Goal: Task Accomplishment & Management: Use online tool/utility

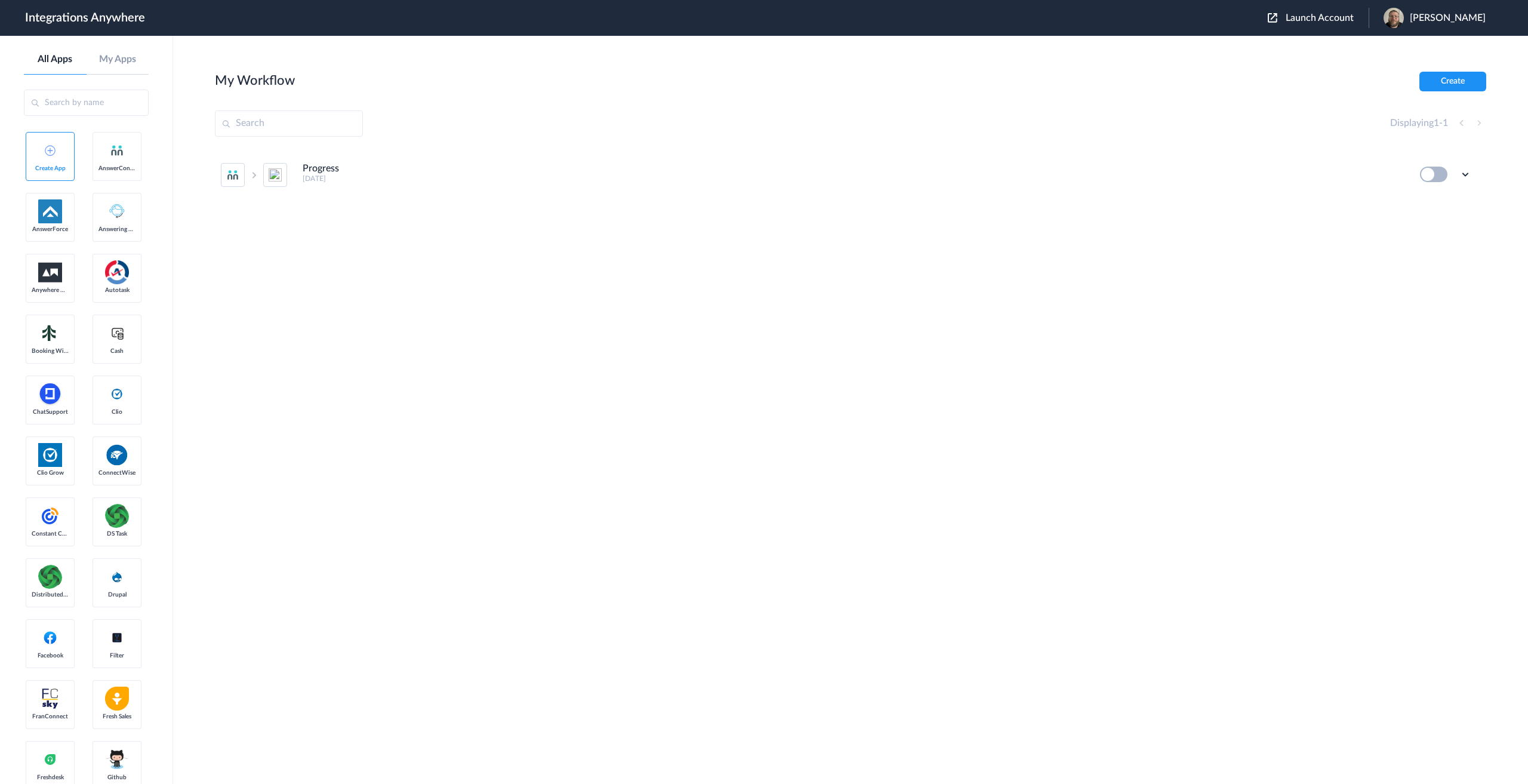
click at [1330, 15] on span "Launch Account" at bounding box center [1320, 18] width 68 height 10
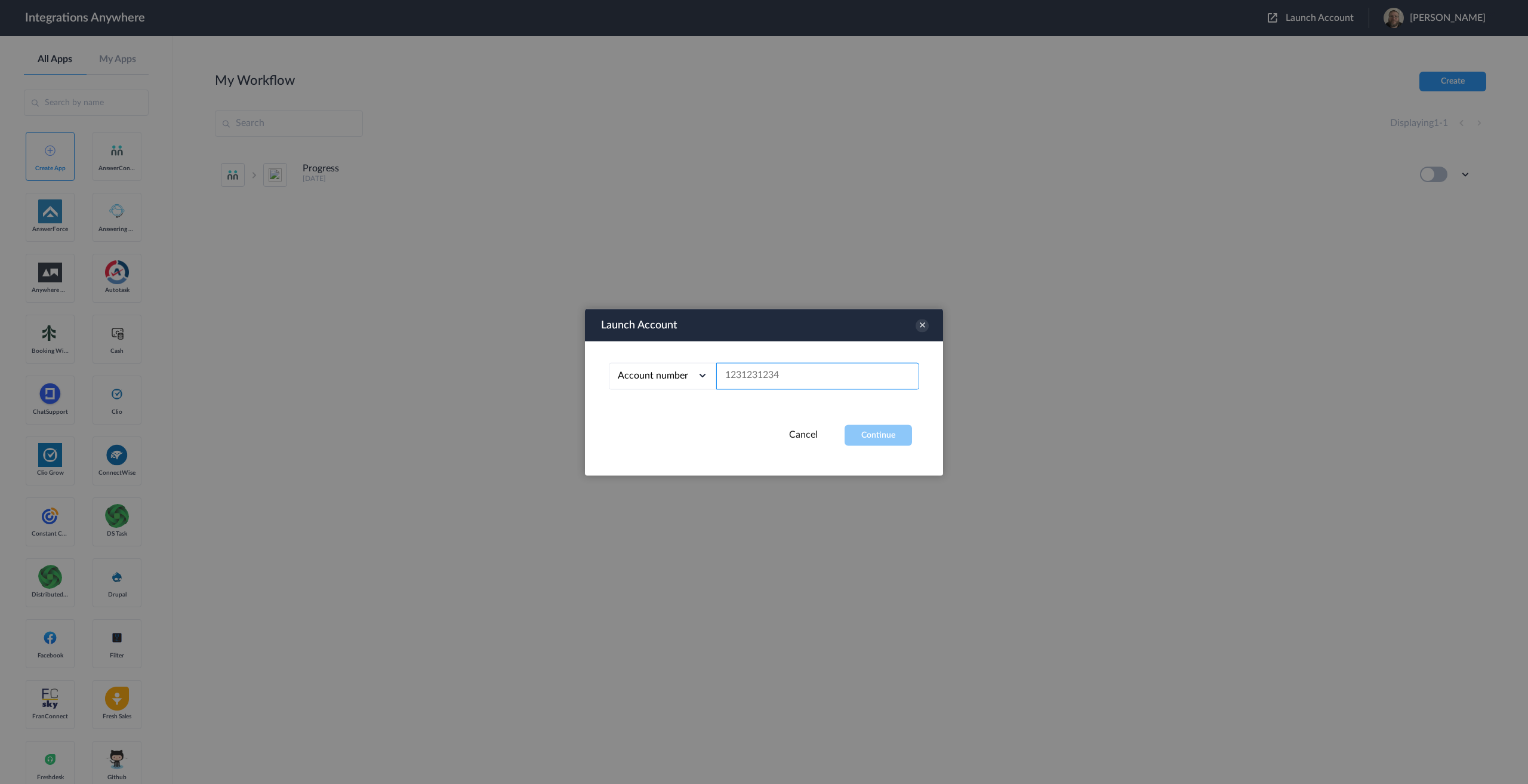
click at [773, 373] on input "text" at bounding box center [818, 376] width 203 height 27
paste input "8776401035"
type input "8776401035"
click at [860, 432] on button "Continue" at bounding box center [878, 434] width 68 height 21
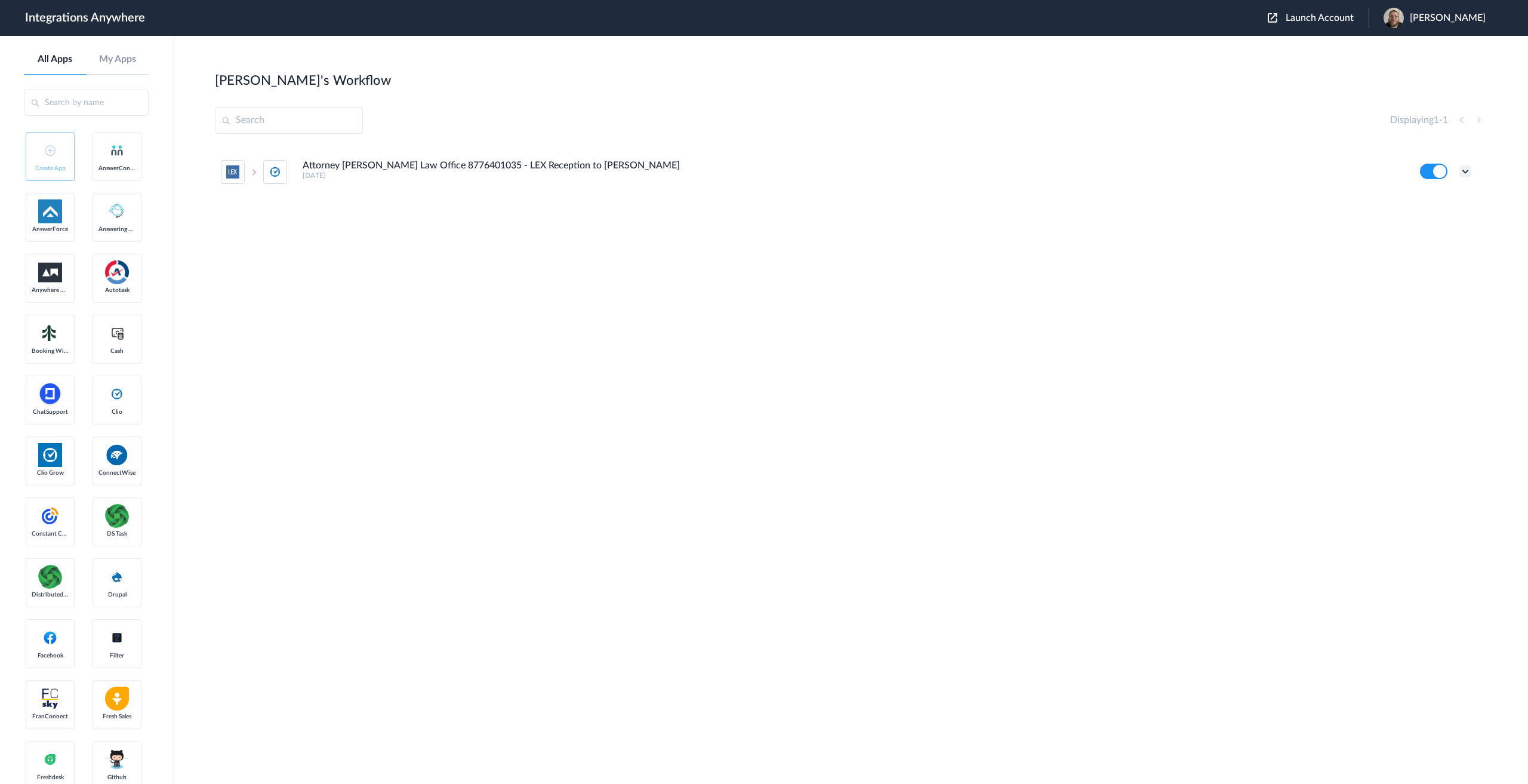
click at [1466, 175] on icon at bounding box center [1465, 171] width 12 height 12
click at [1427, 197] on link "Edit" at bounding box center [1417, 199] width 29 height 8
click at [1461, 169] on icon at bounding box center [1465, 171] width 12 height 12
click at [1434, 219] on link "Task history" at bounding box center [1431, 220] width 57 height 8
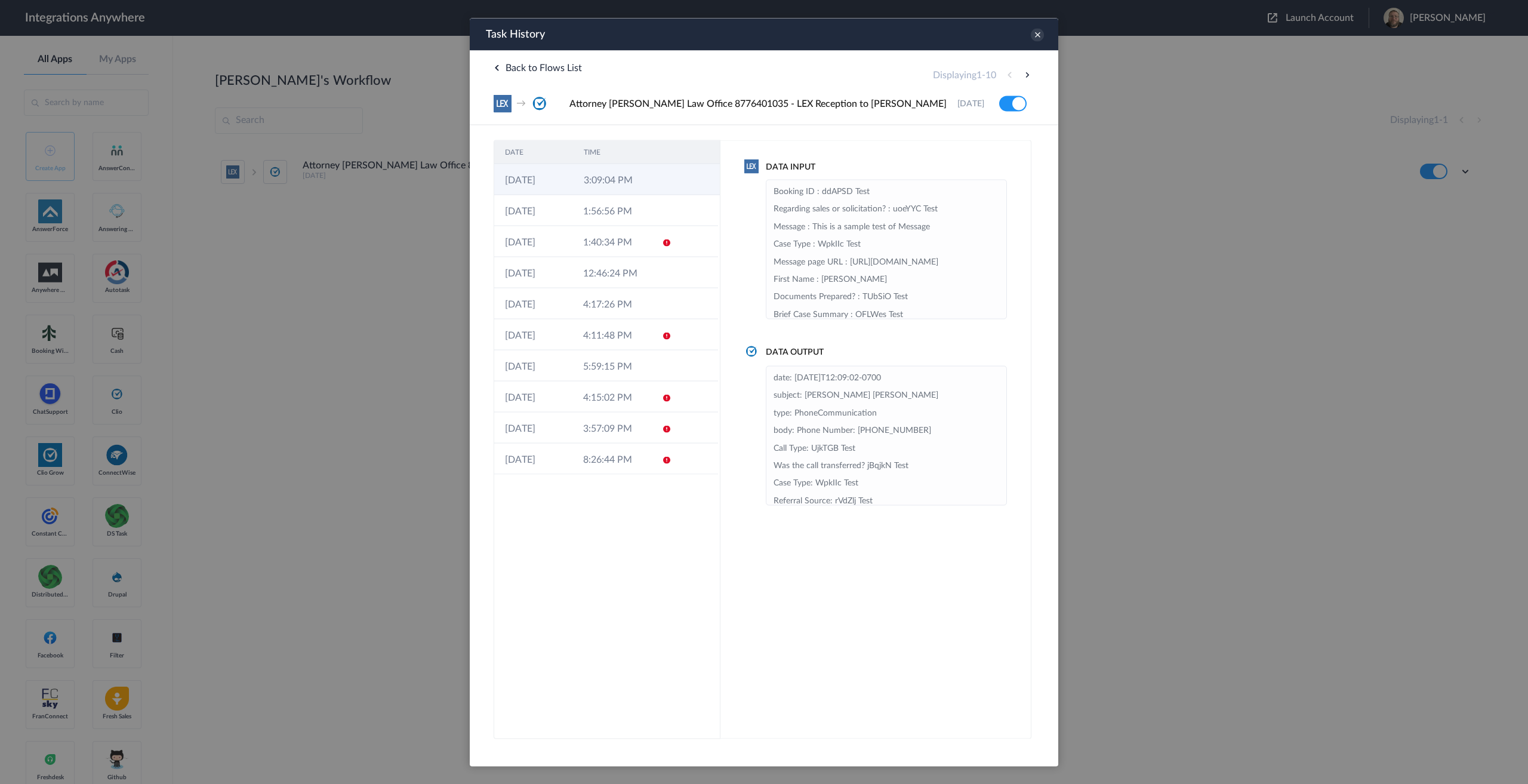
click at [616, 183] on td "3:09:04 PM" at bounding box center [613, 179] width 79 height 31
click at [1033, 36] on icon at bounding box center [1038, 34] width 13 height 13
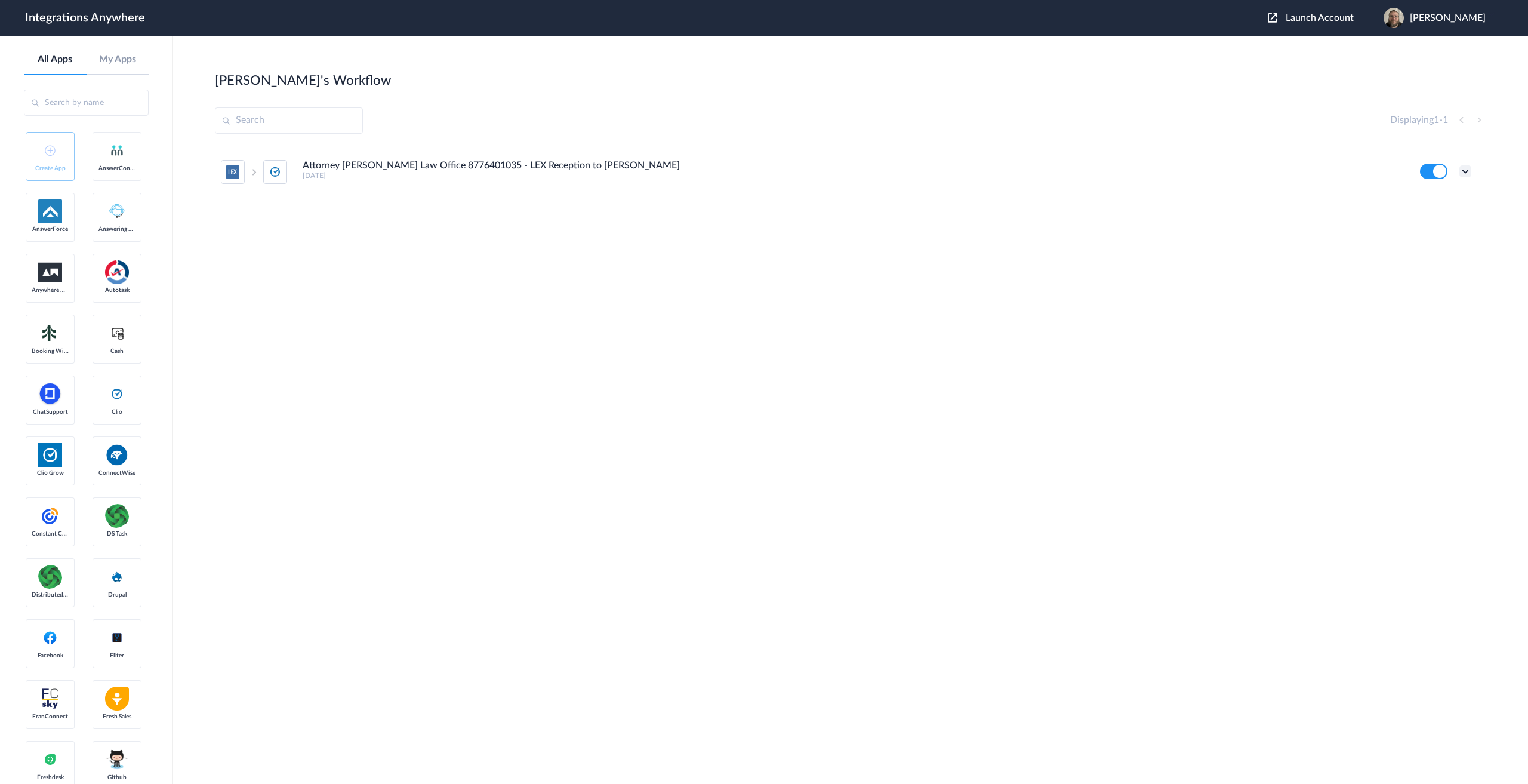
click at [1460, 174] on icon at bounding box center [1465, 171] width 12 height 12
click at [1439, 222] on link "Task history" at bounding box center [1431, 220] width 57 height 8
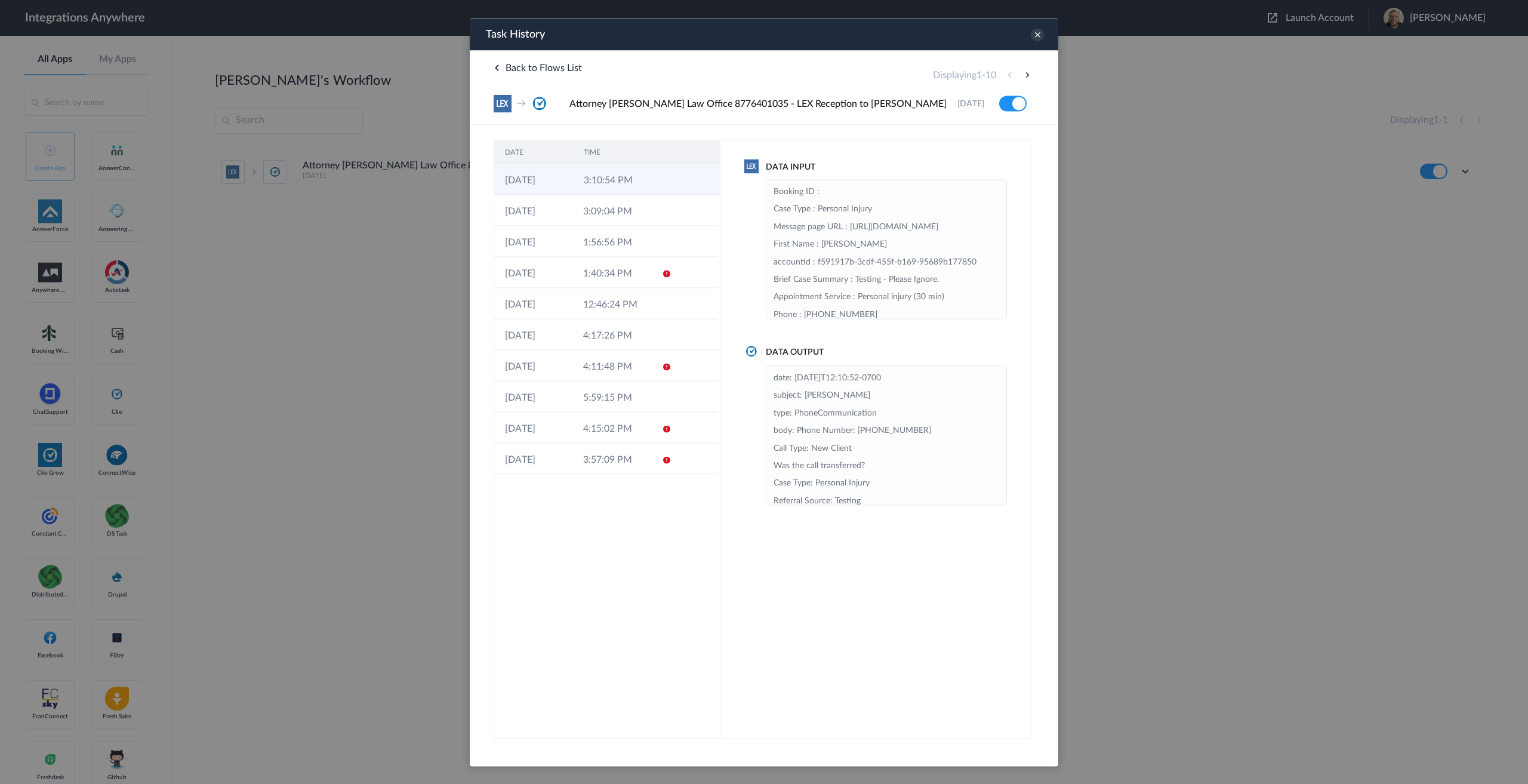
click at [625, 175] on td "3:10:54 PM" at bounding box center [613, 179] width 79 height 31
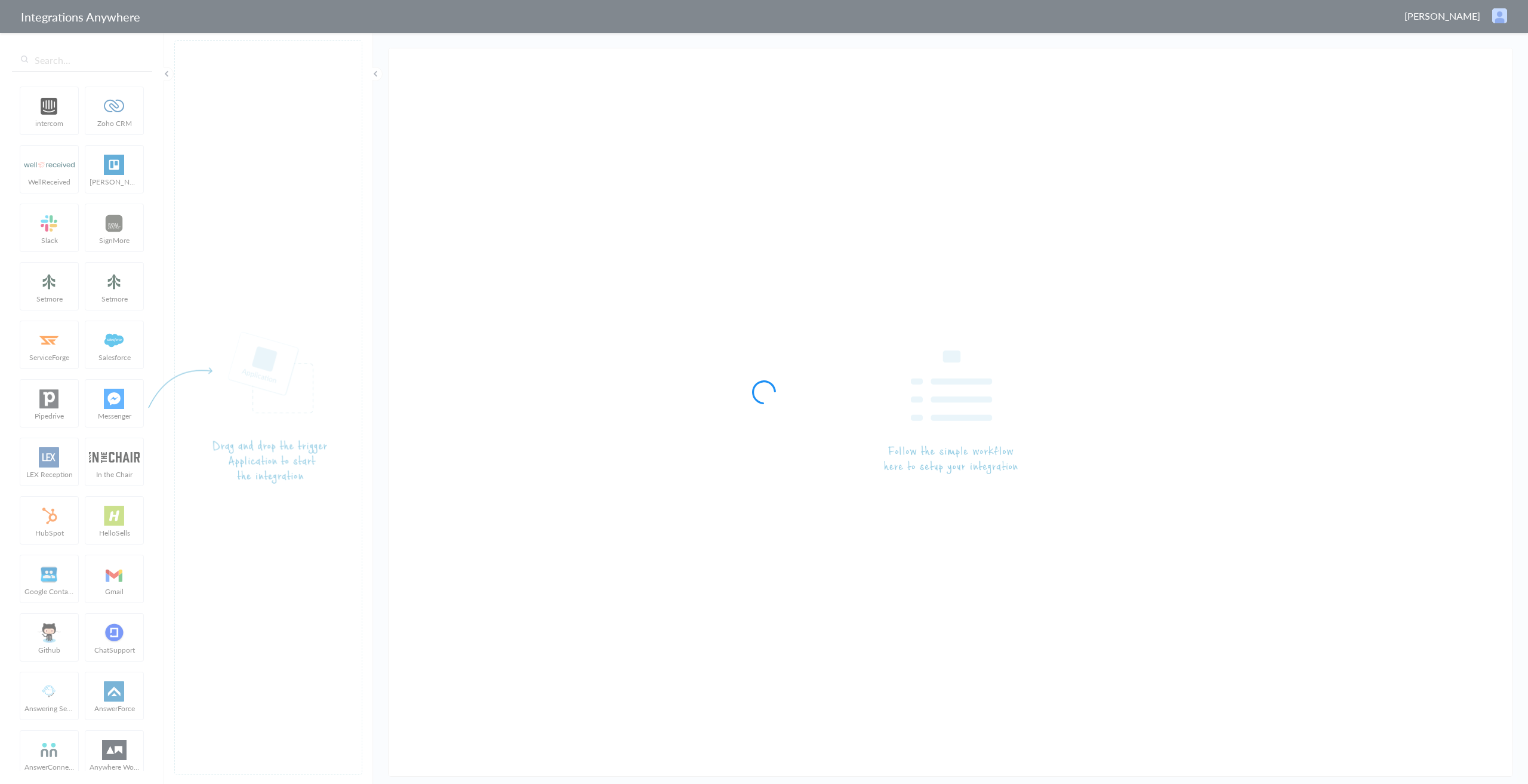
type input "Attorney [PERSON_NAME] Law Office 8776401035 - LEX Reception to [PERSON_NAME]"
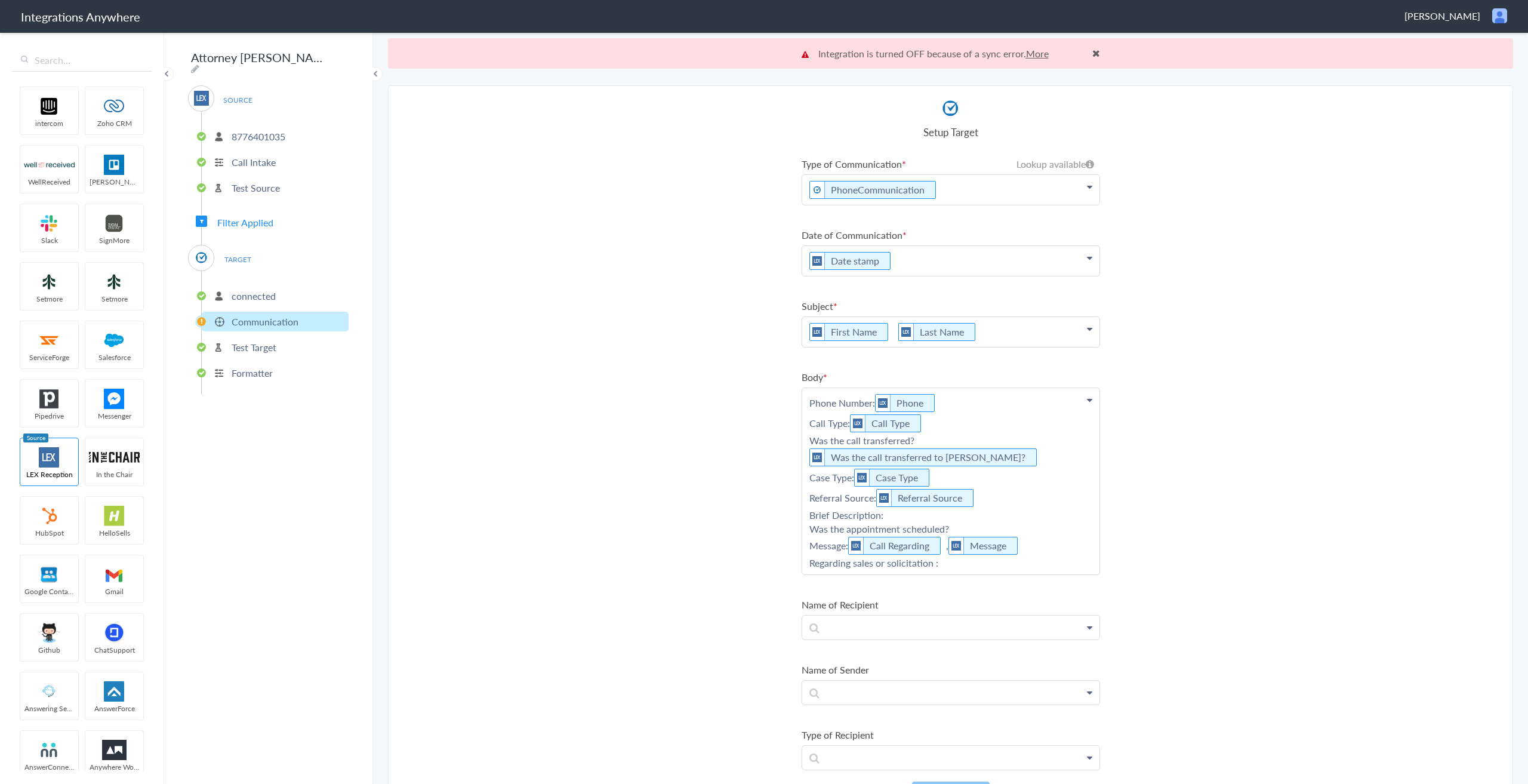
click at [266, 292] on p "connected" at bounding box center [253, 296] width 44 height 14
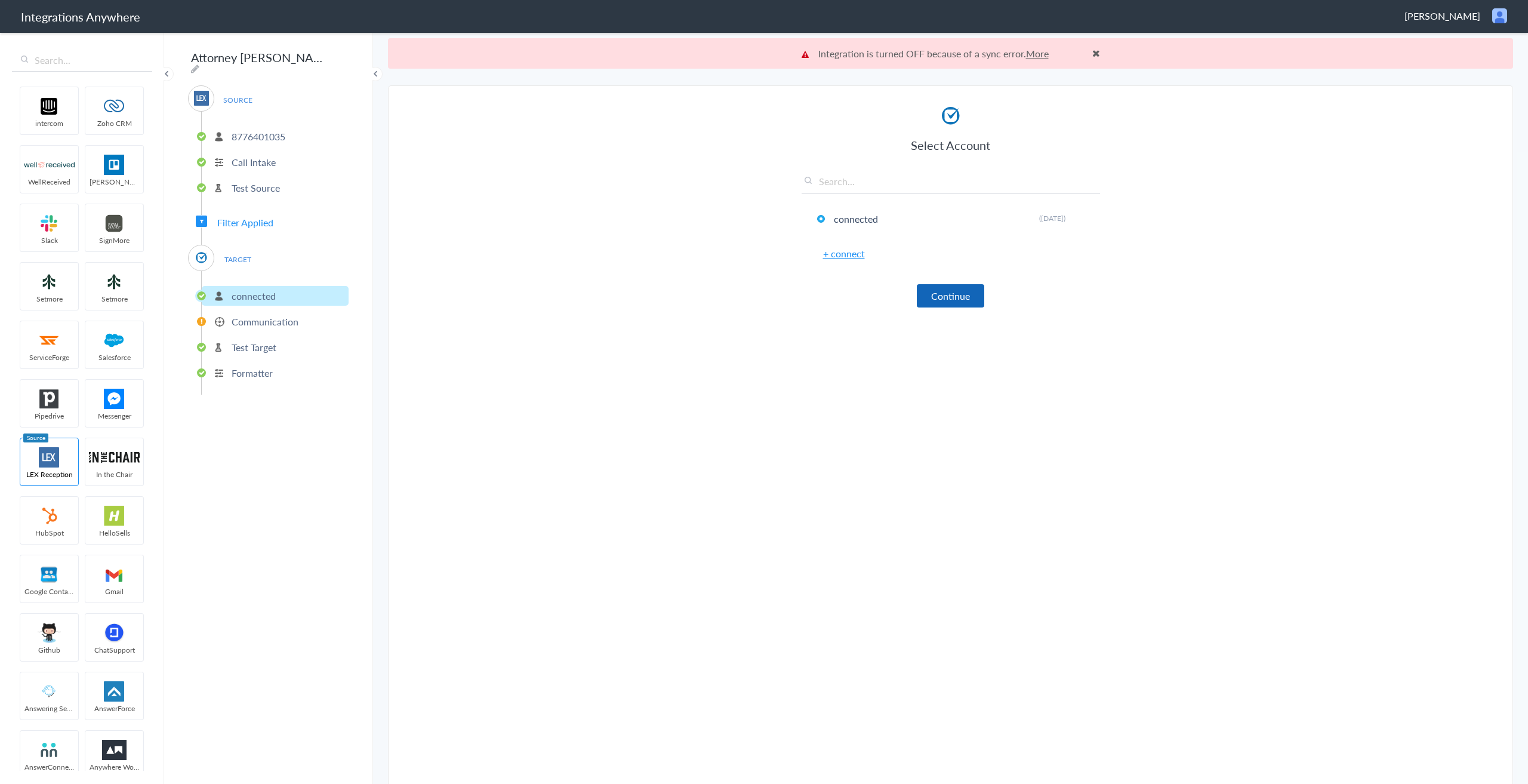
click at [971, 304] on button "Continue" at bounding box center [951, 296] width 68 height 24
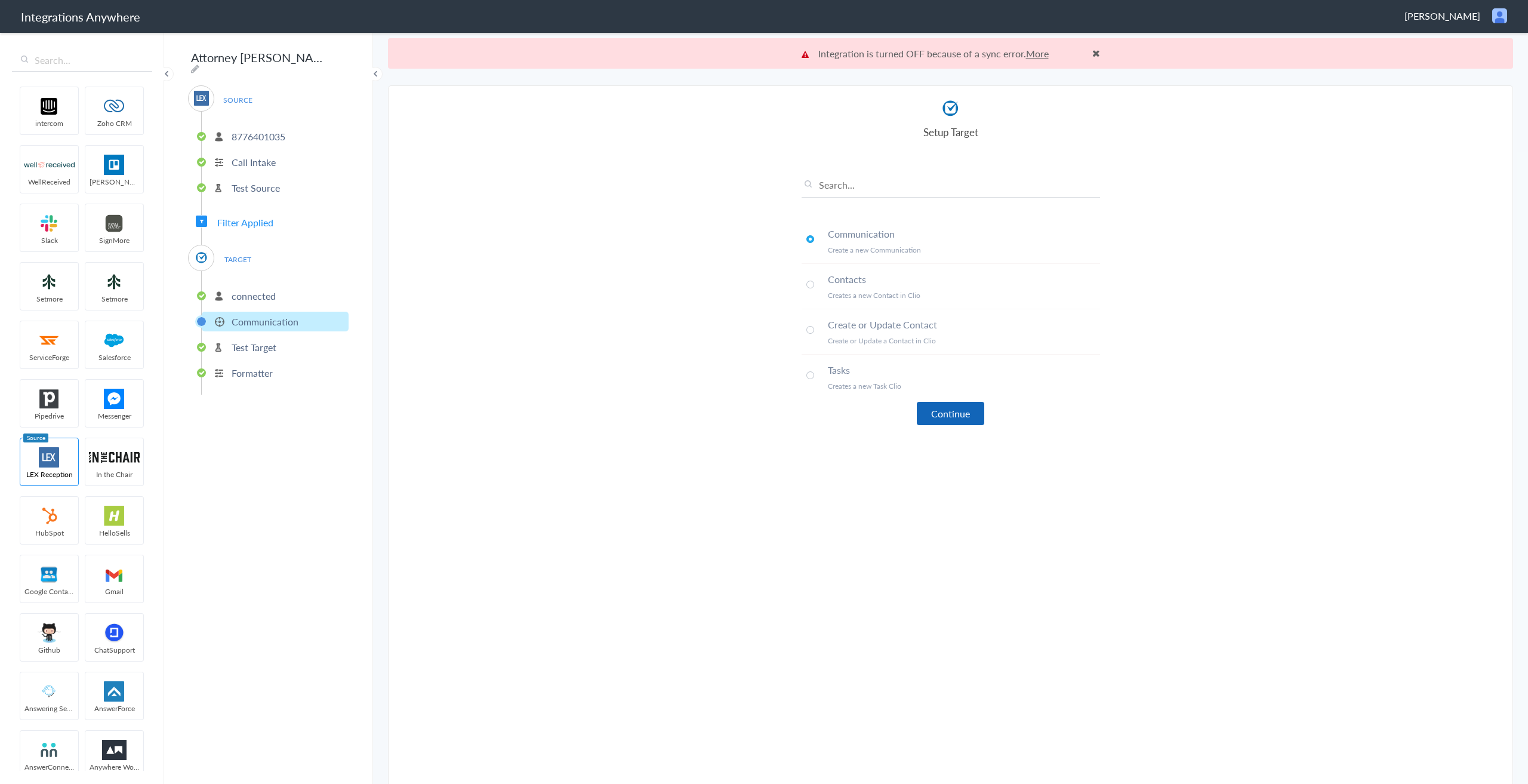
click at [944, 413] on button "Continue" at bounding box center [951, 413] width 68 height 24
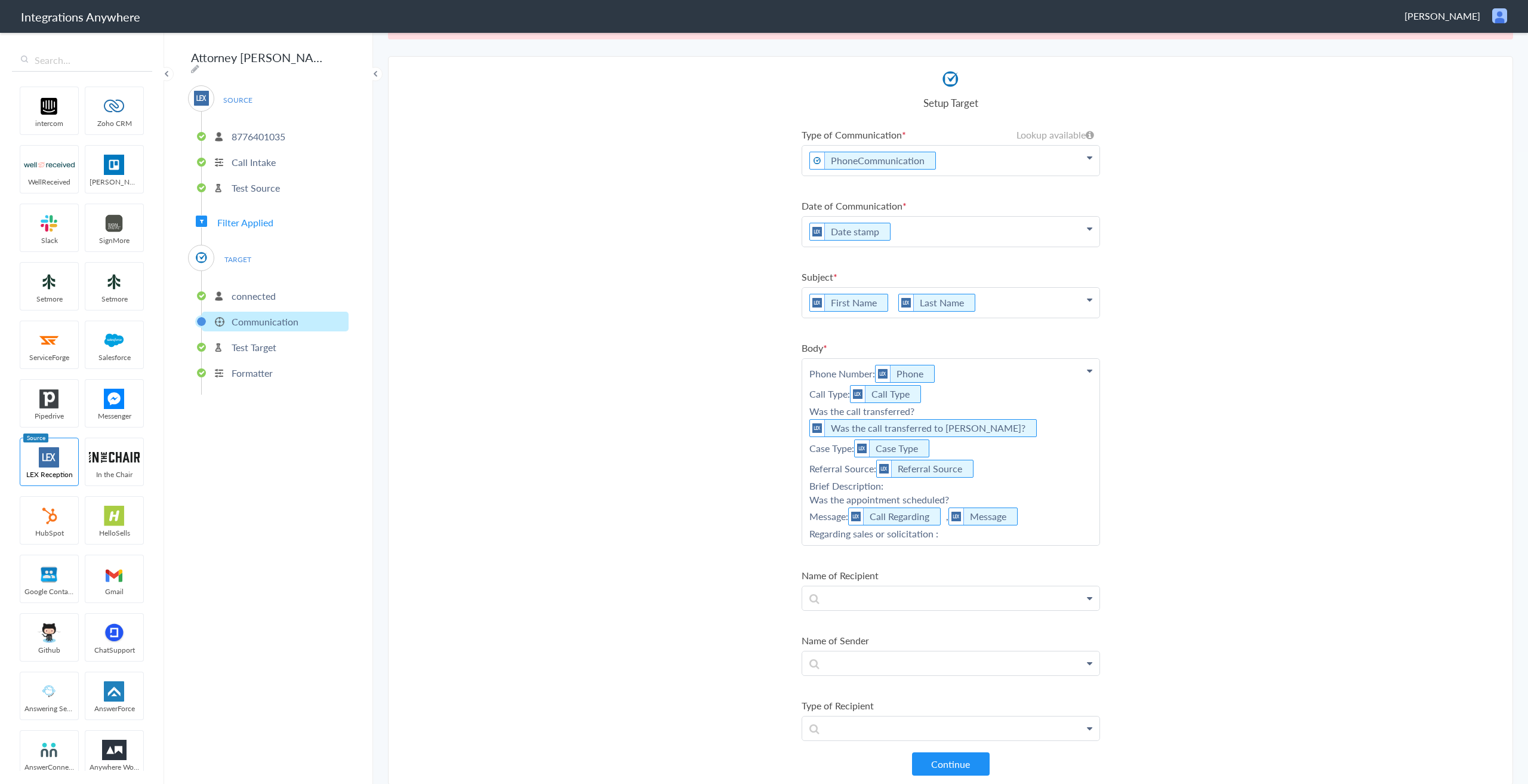
scroll to position [31, 0]
click at [947, 767] on button "Continue" at bounding box center [951, 762] width 78 height 24
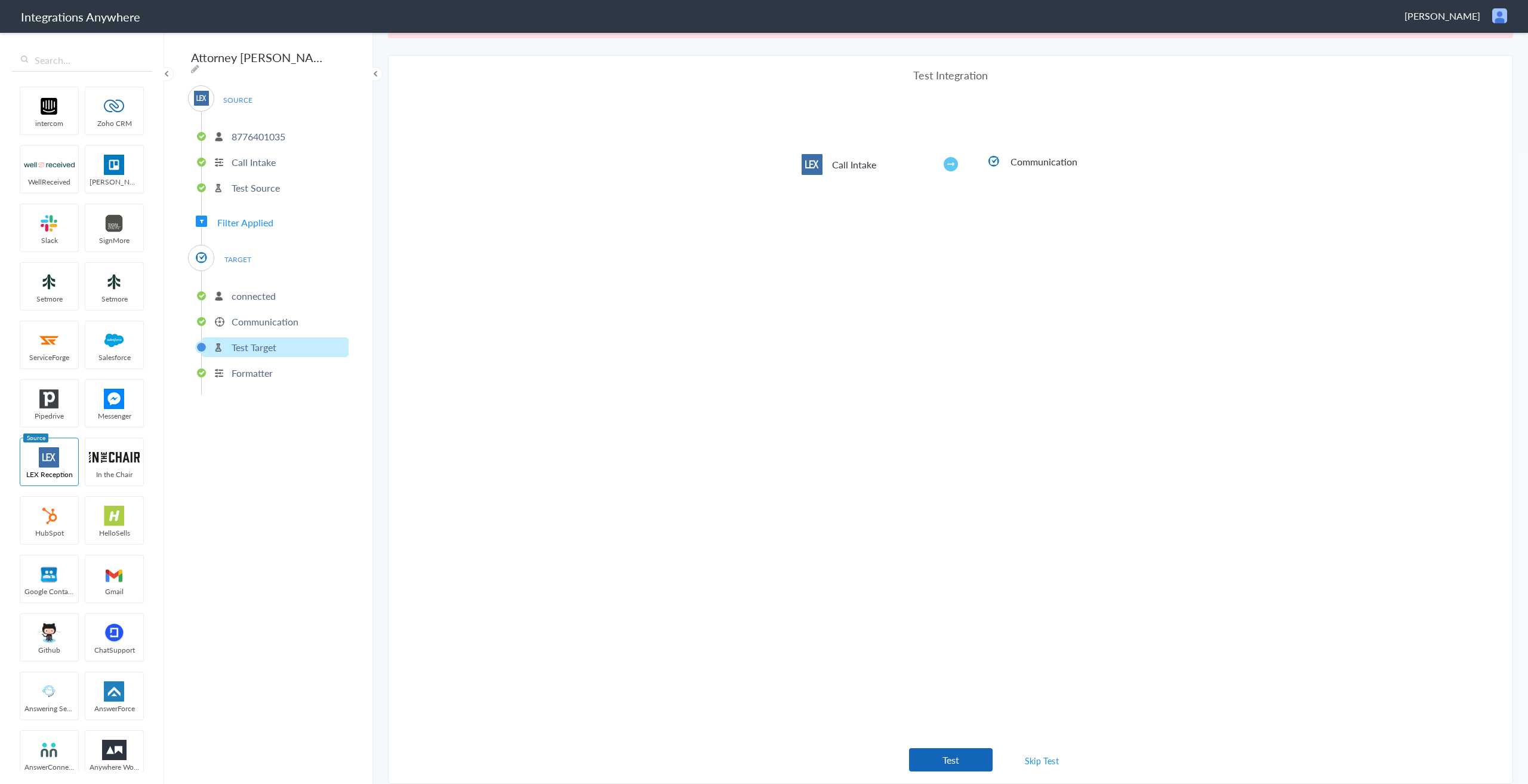
click at [932, 762] on button "Test" at bounding box center [950, 759] width 83 height 24
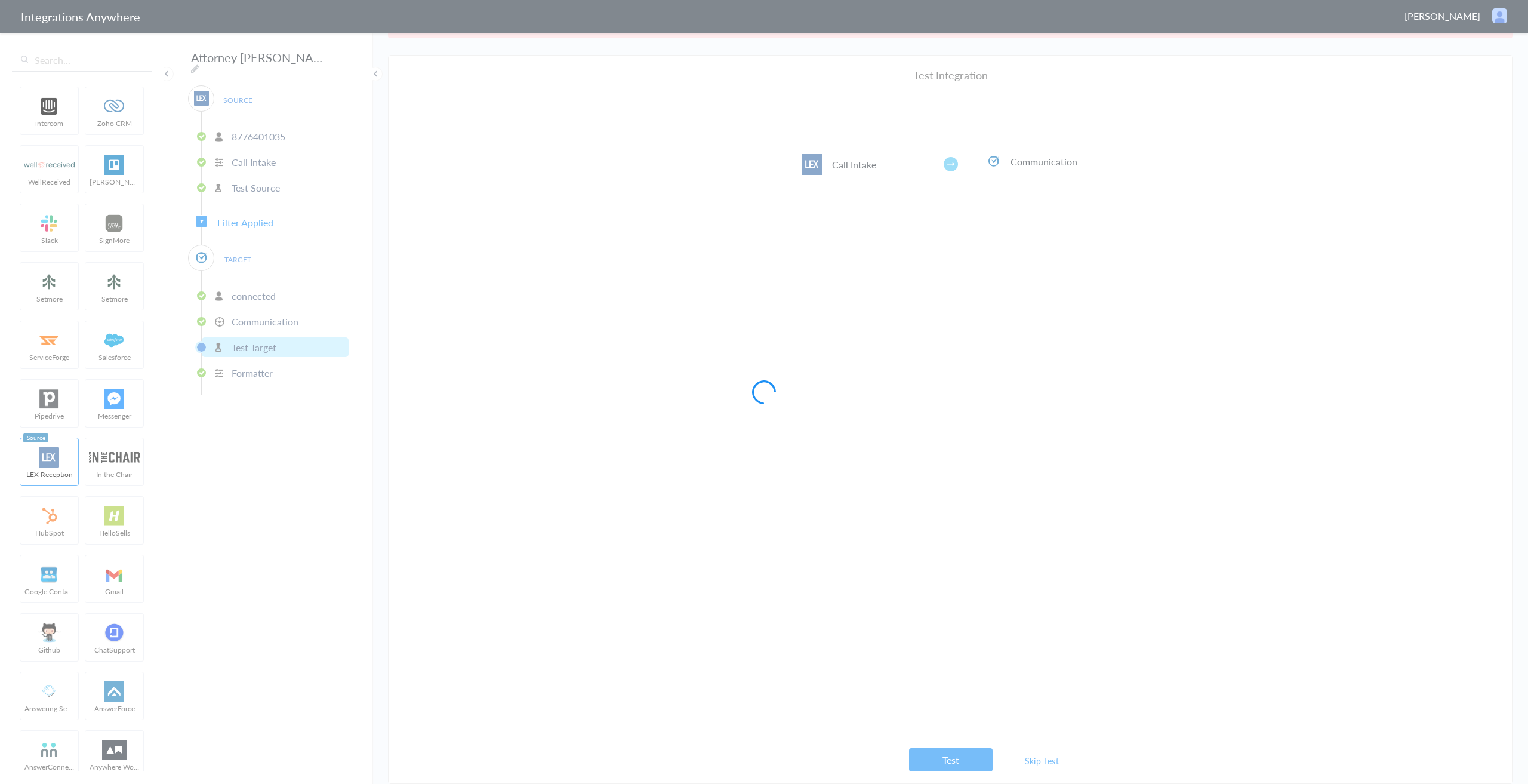
scroll to position [0, 0]
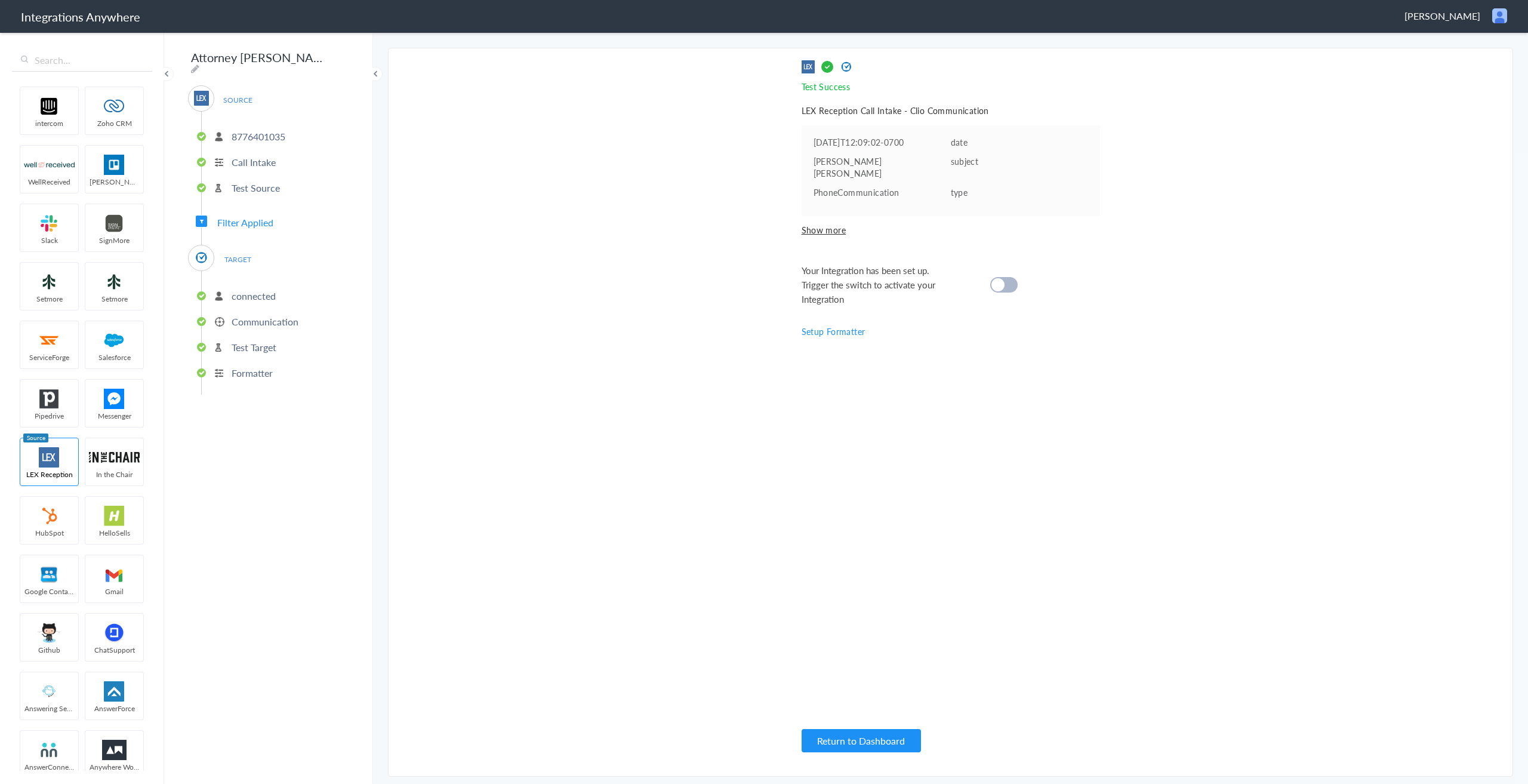
click at [995, 278] on cite at bounding box center [998, 285] width 13 height 13
click at [857, 746] on button "Return to Dashboard" at bounding box center [861, 740] width 119 height 24
